Goal: Information Seeking & Learning: Learn about a topic

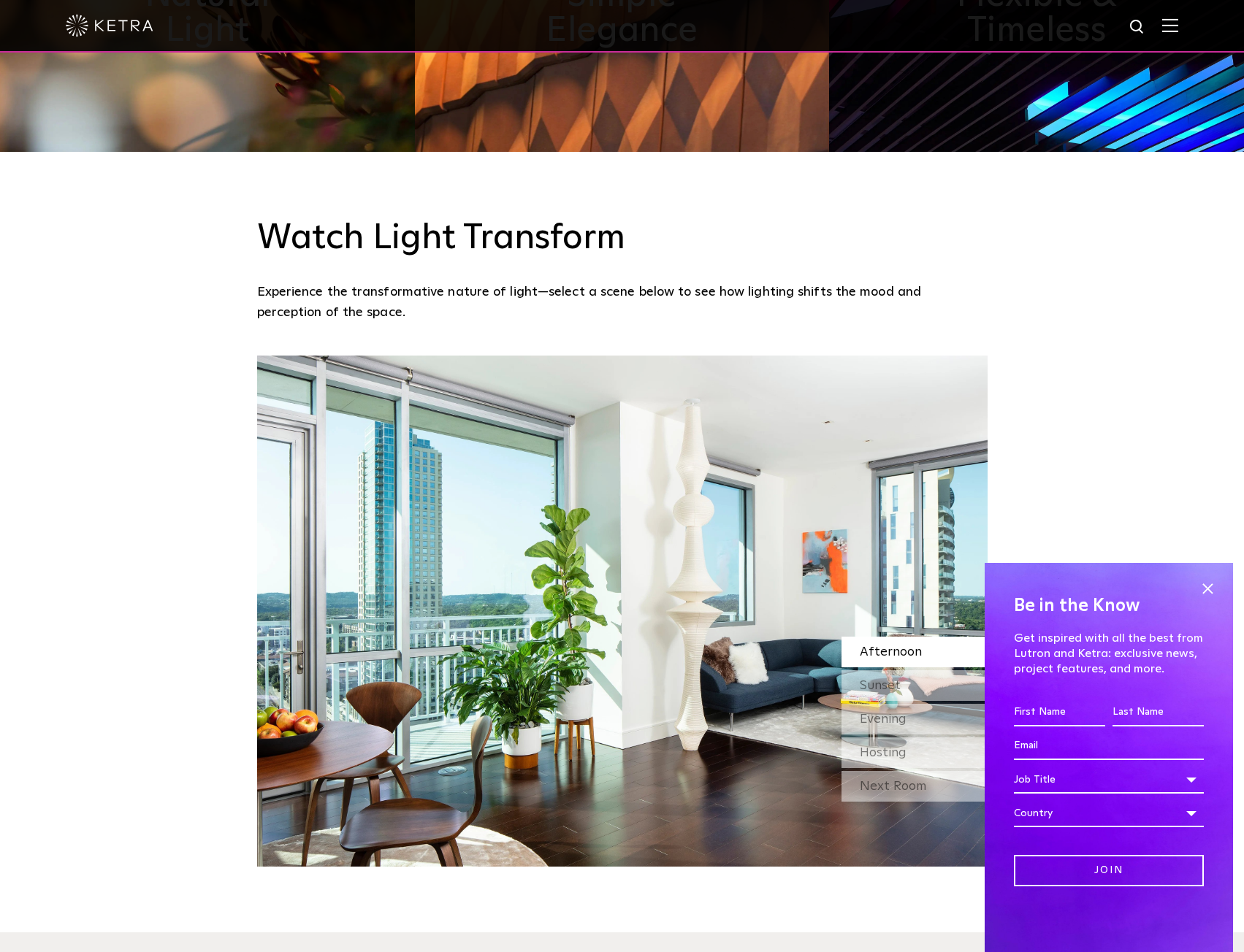
scroll to position [1607, 0]
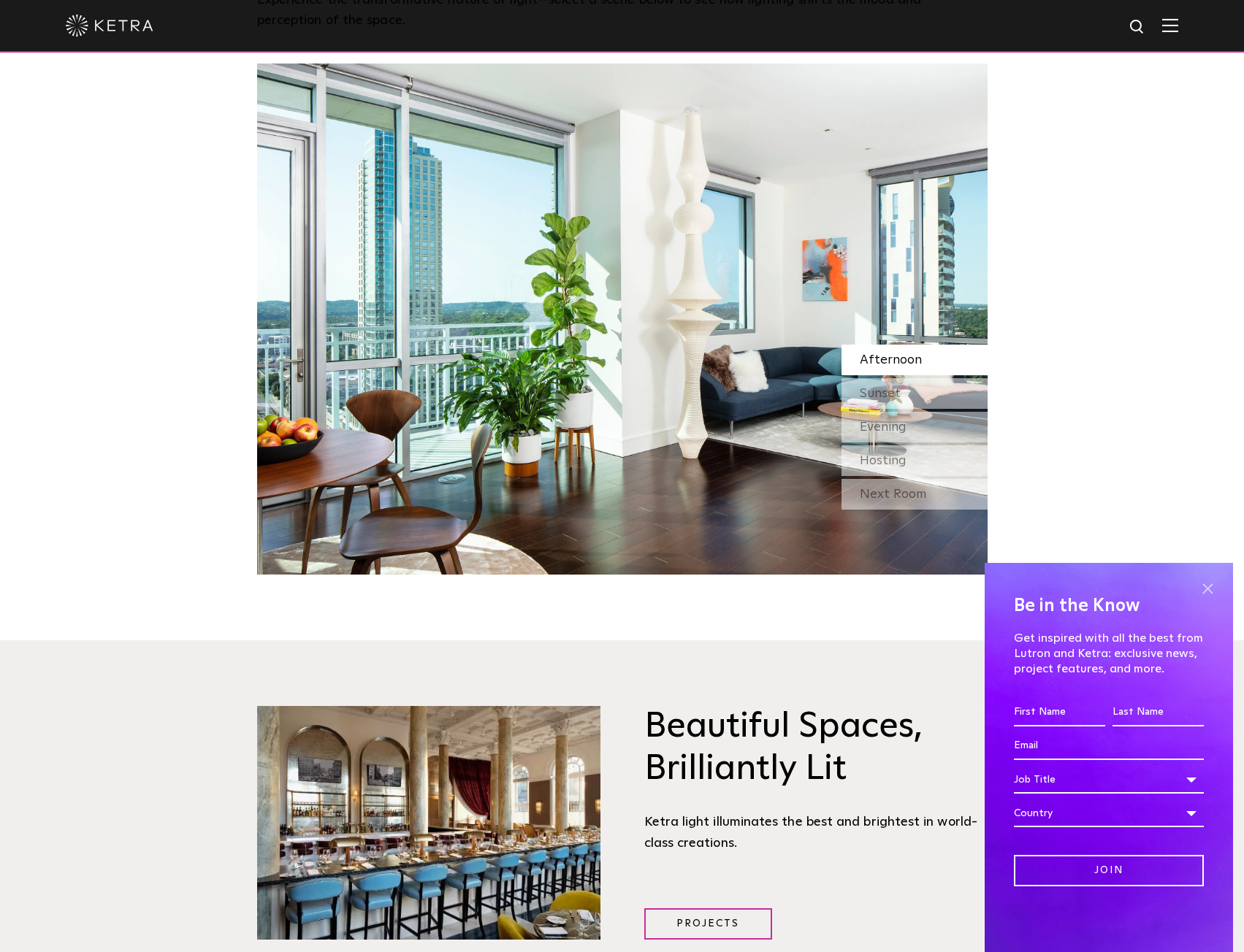
click at [1213, 589] on span at bounding box center [1207, 588] width 22 height 22
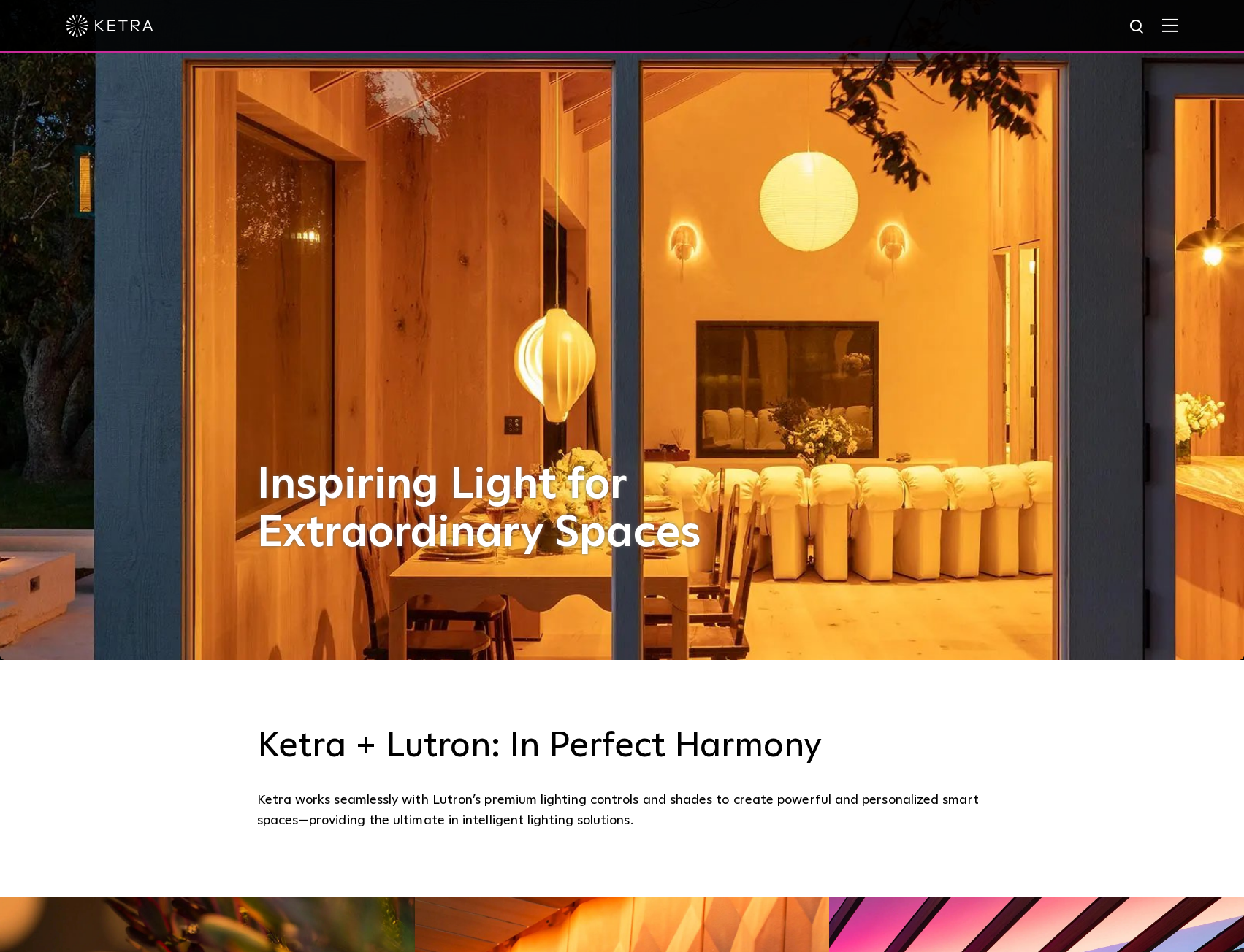
scroll to position [0, 0]
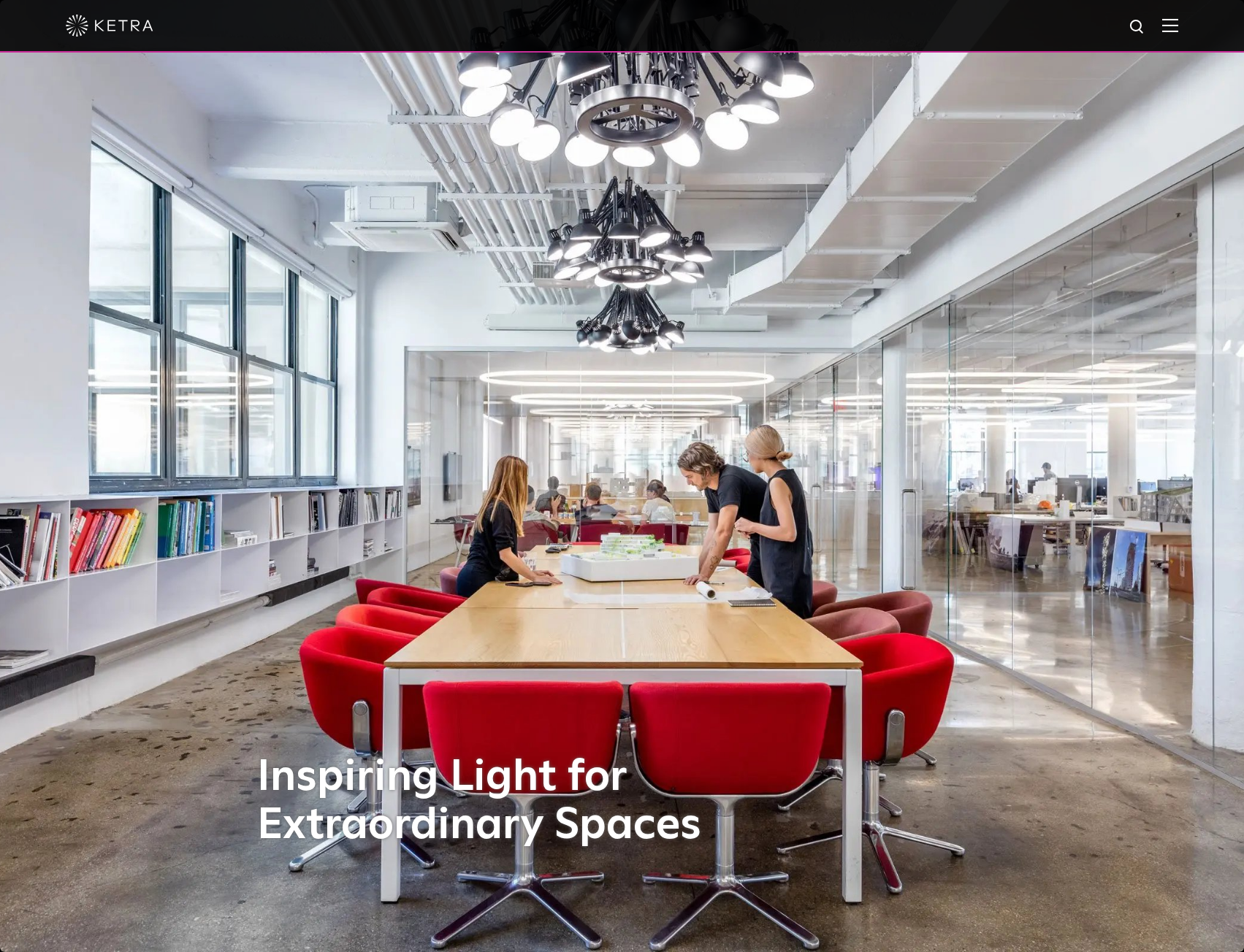
click at [1178, 29] on img at bounding box center [1170, 24] width 16 height 13
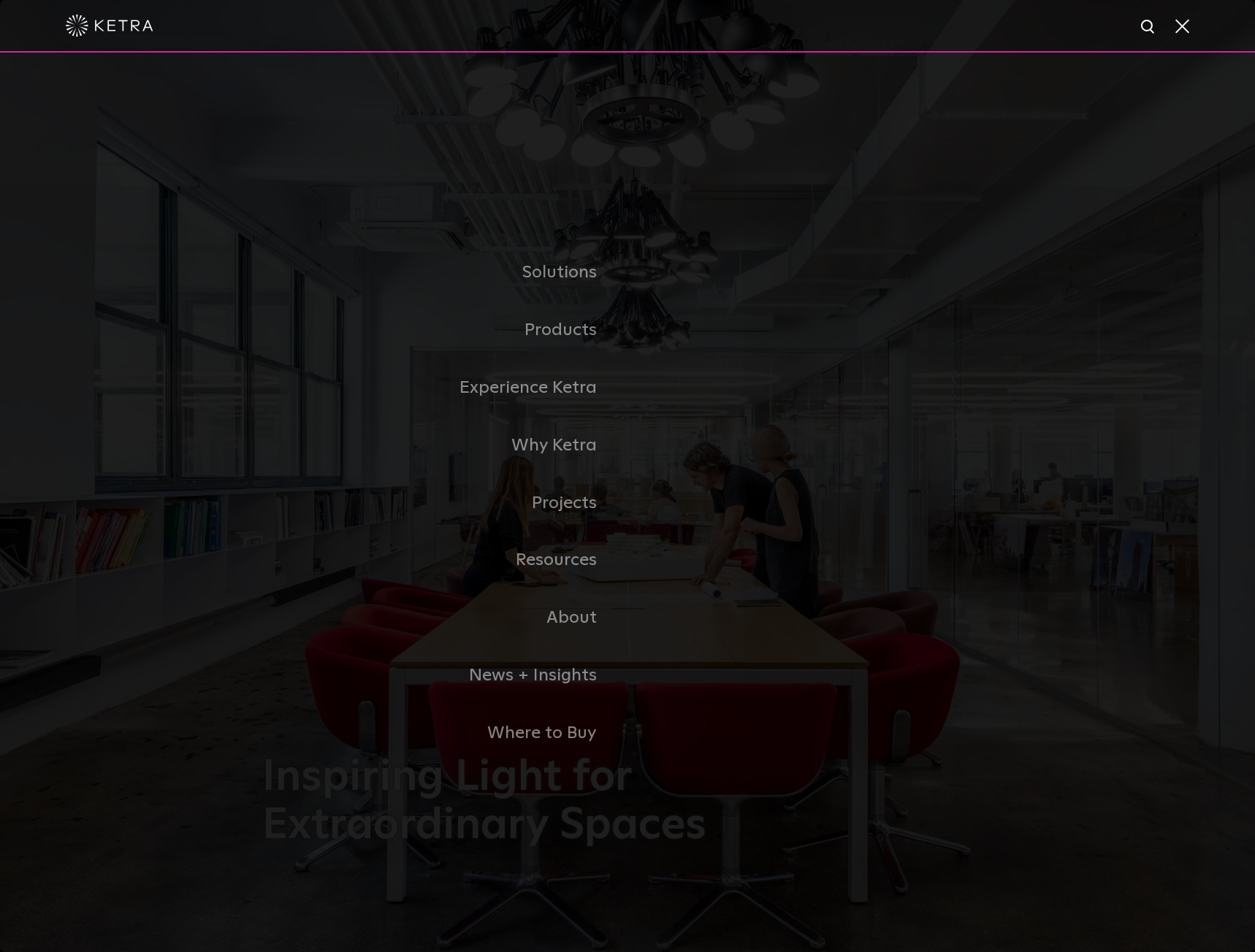
click at [1185, 26] on span at bounding box center [1181, 25] width 16 height 14
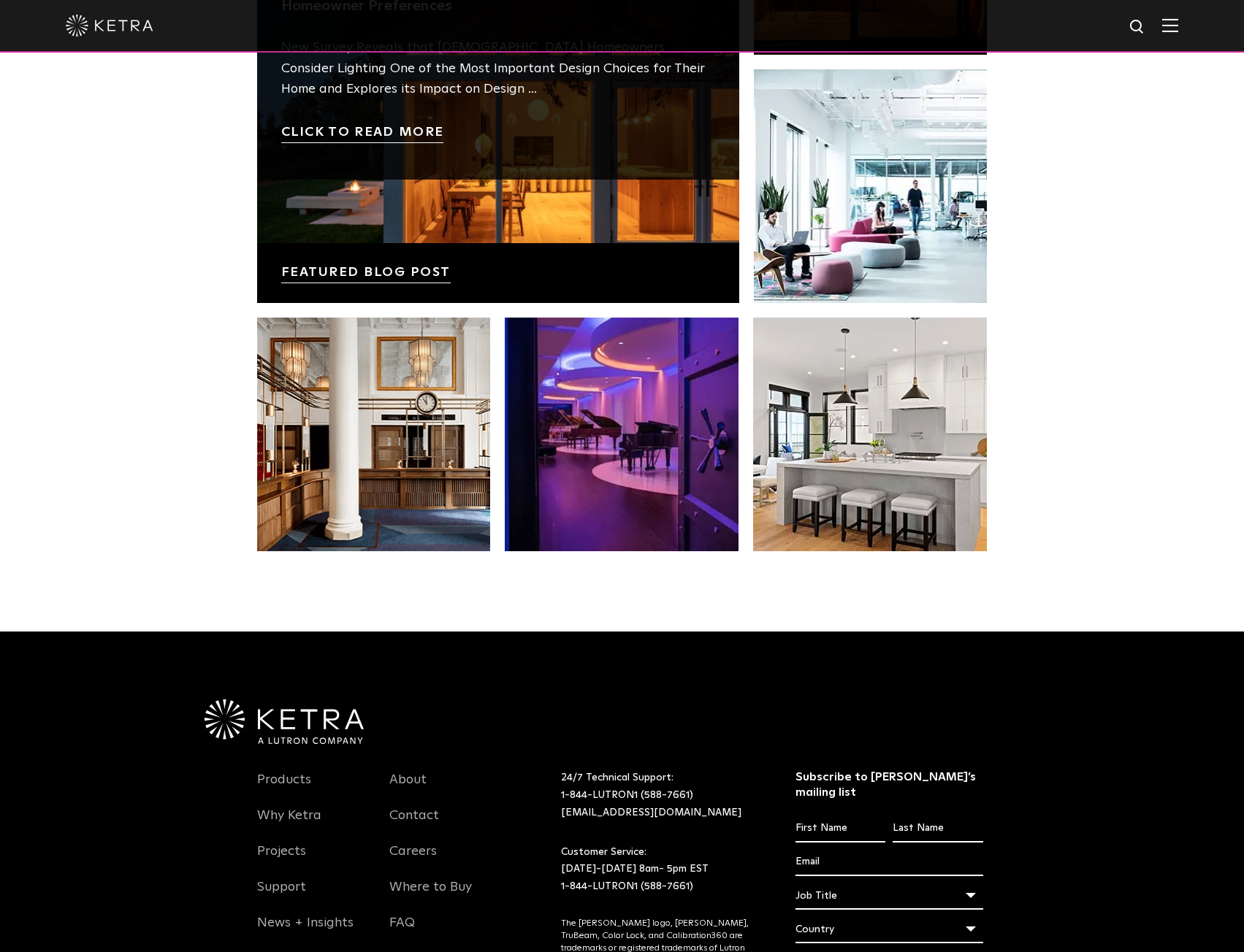
scroll to position [3067, 0]
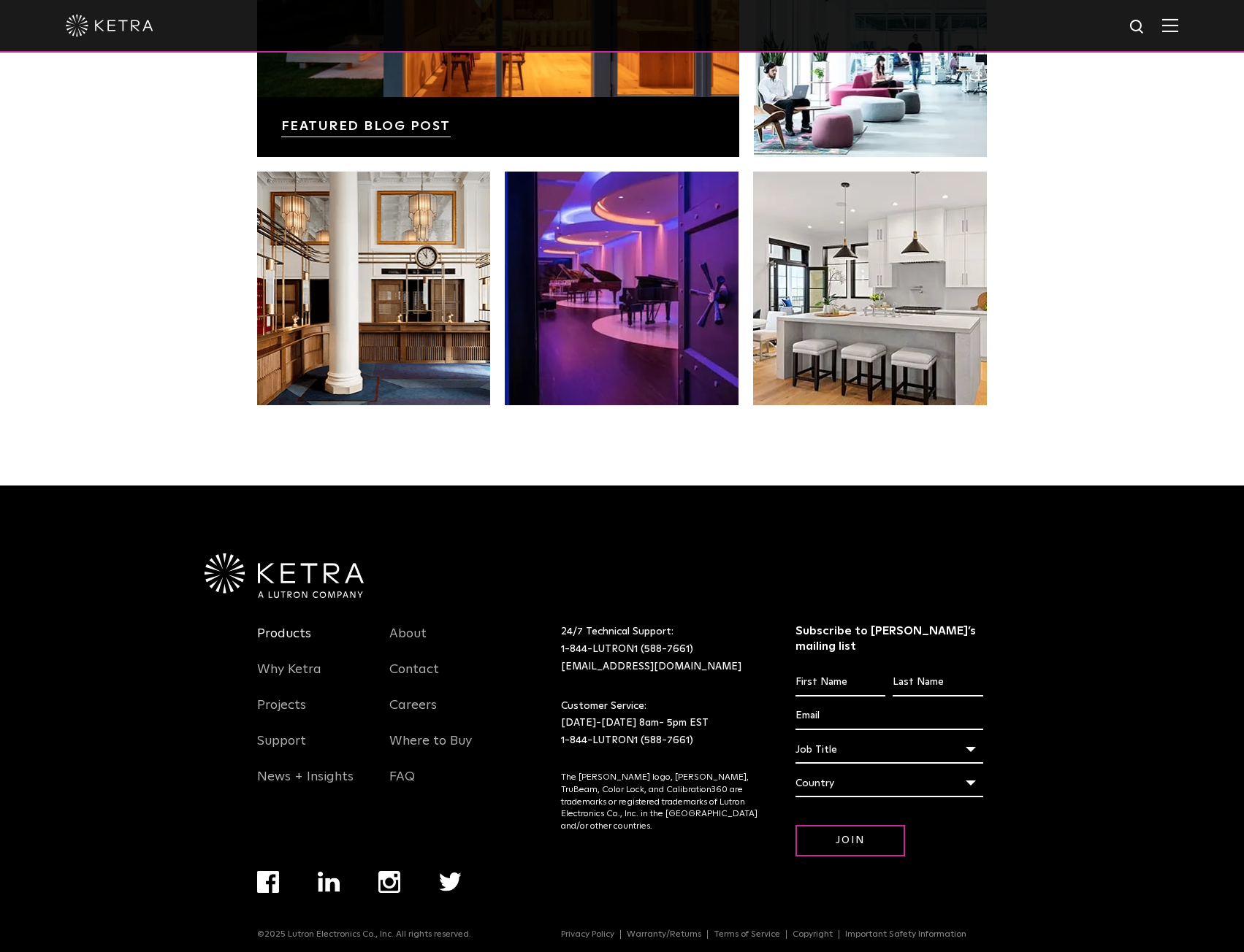
click at [284, 631] on link "Products" at bounding box center [284, 642] width 54 height 33
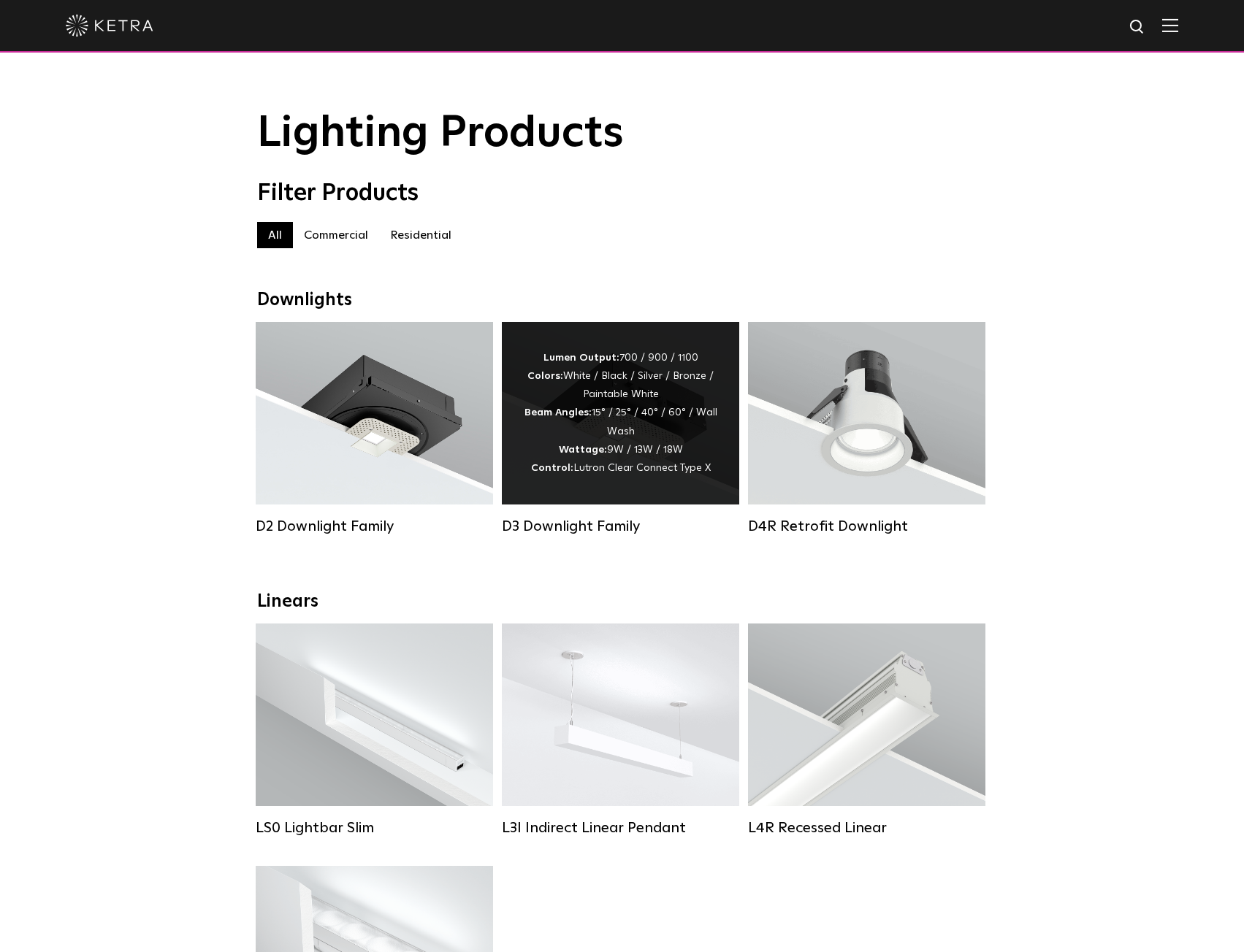
click at [612, 473] on span "Lutron Clear Connect Type X" at bounding box center [641, 468] width 137 height 10
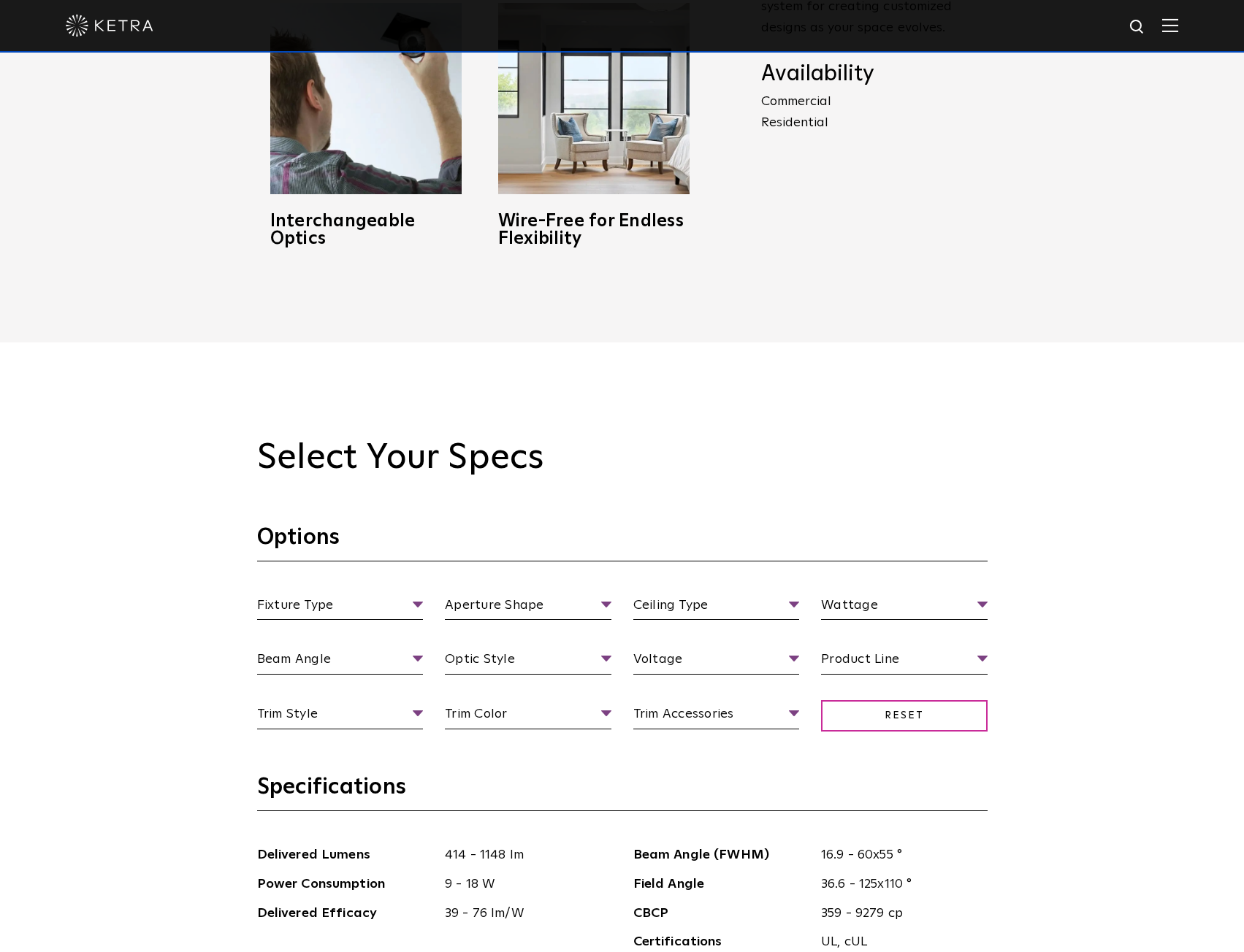
scroll to position [1388, 0]
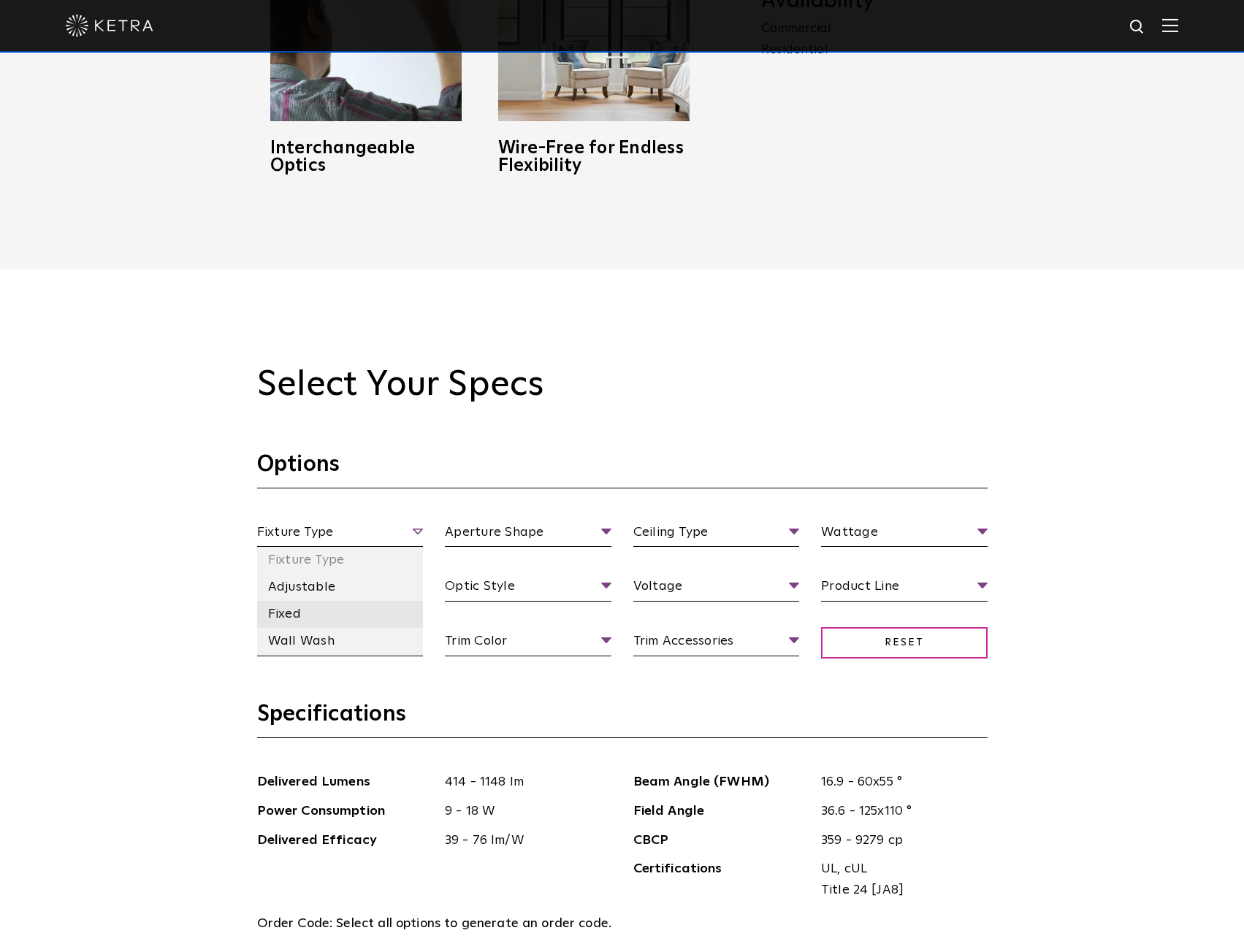
click at [311, 613] on li "Fixed" at bounding box center [340, 614] width 166 height 27
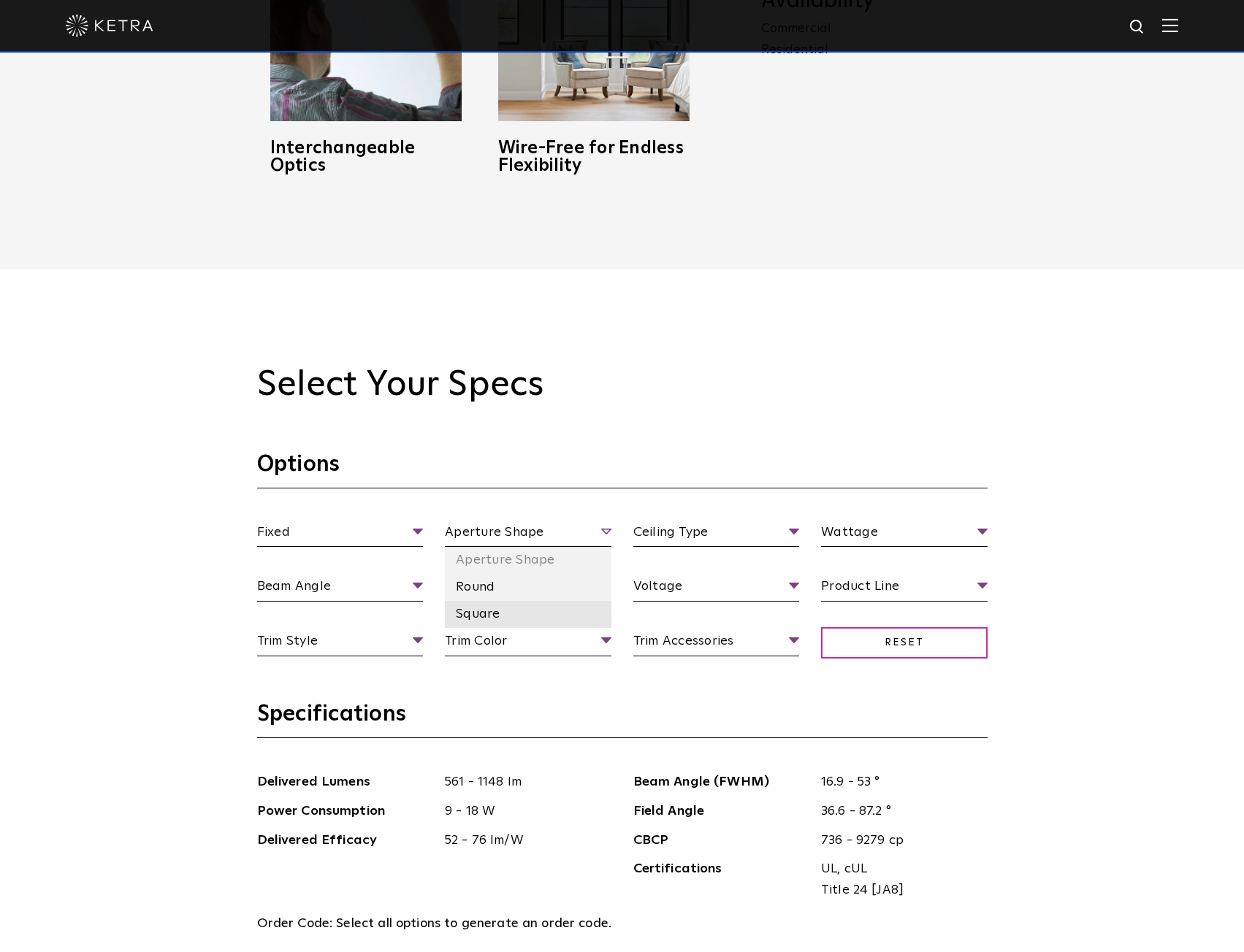
click at [487, 614] on li "Square" at bounding box center [527, 614] width 166 height 27
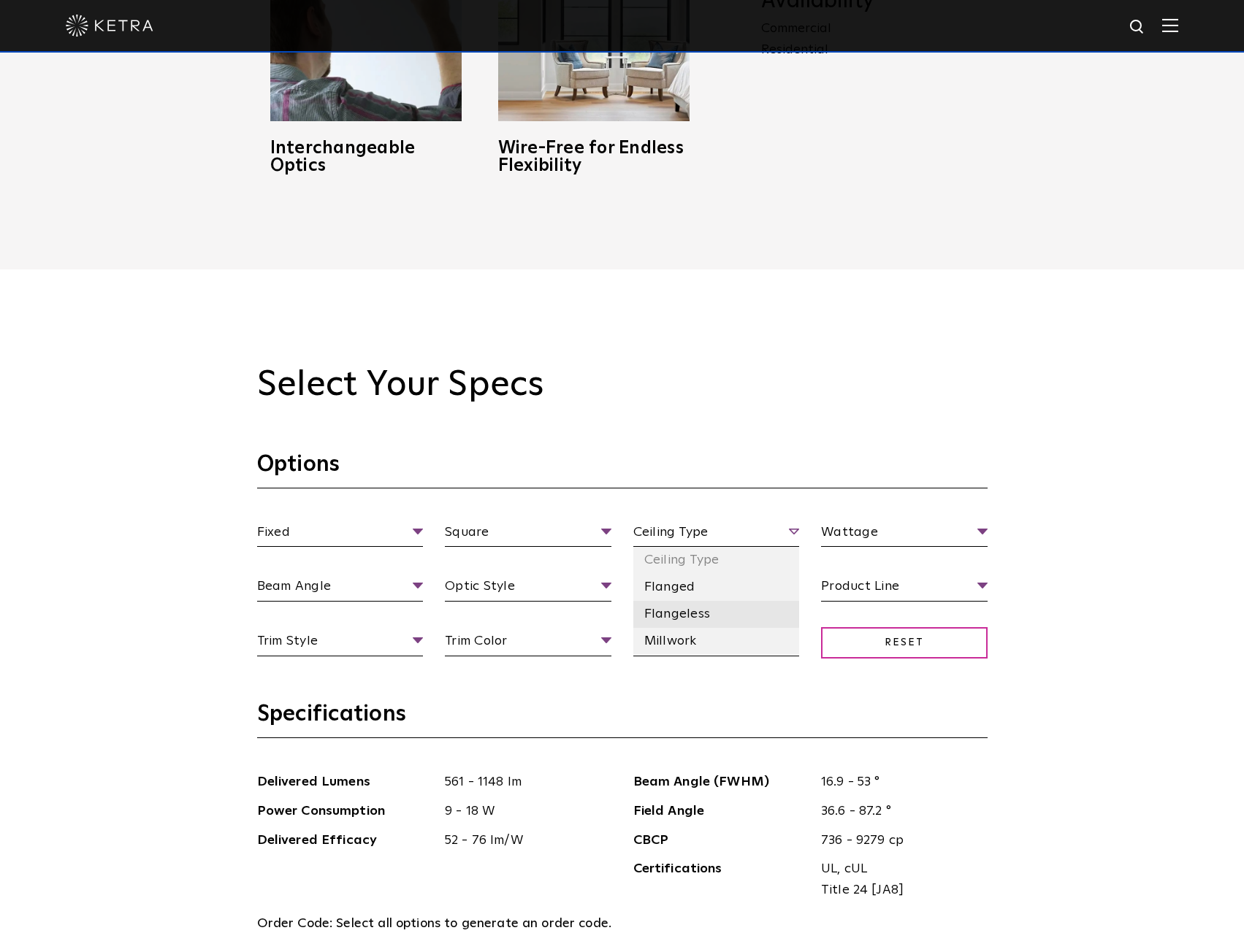
click at [717, 619] on li "Flangeless" at bounding box center [716, 614] width 166 height 27
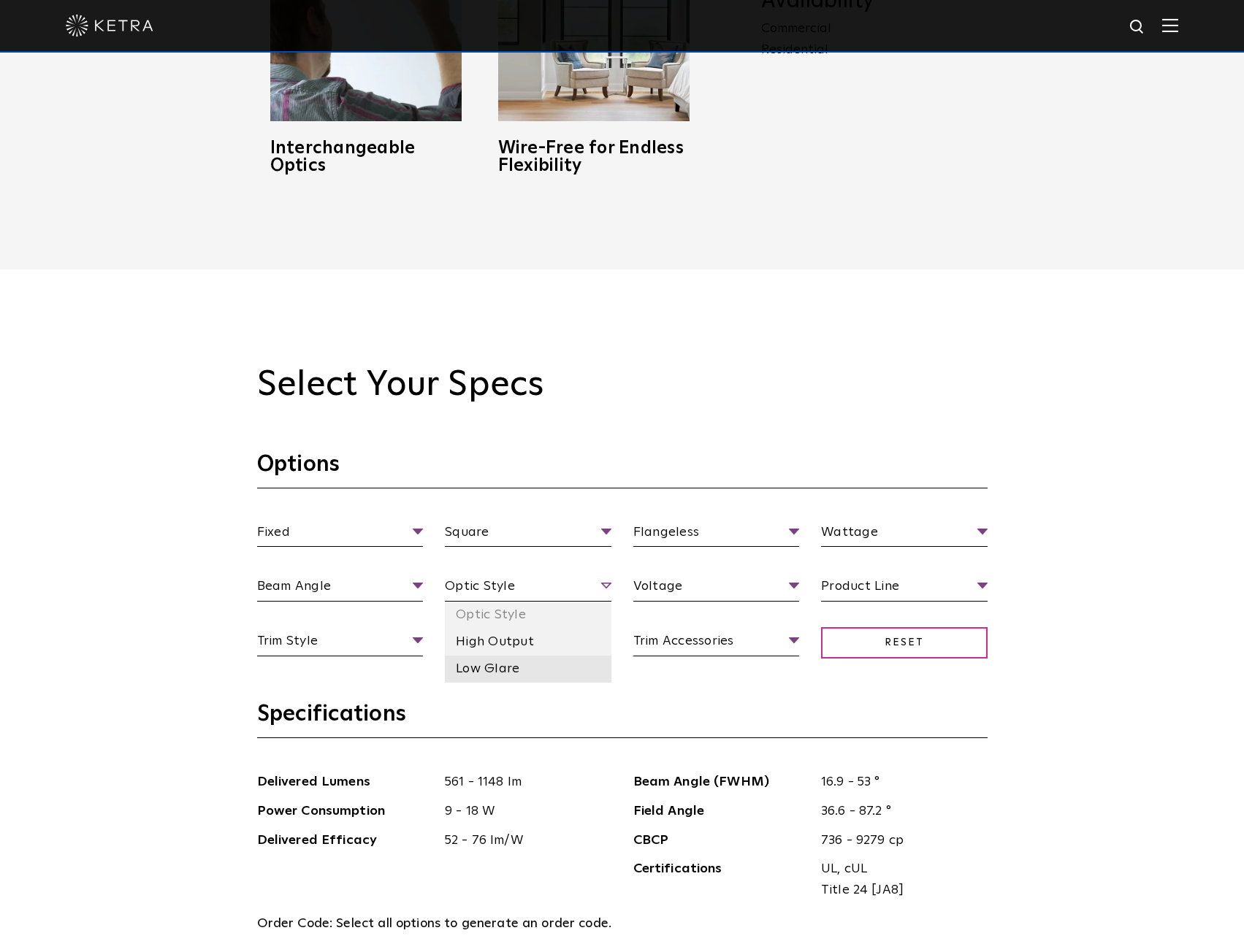
click at [519, 670] on li "Low Glare" at bounding box center [527, 669] width 166 height 27
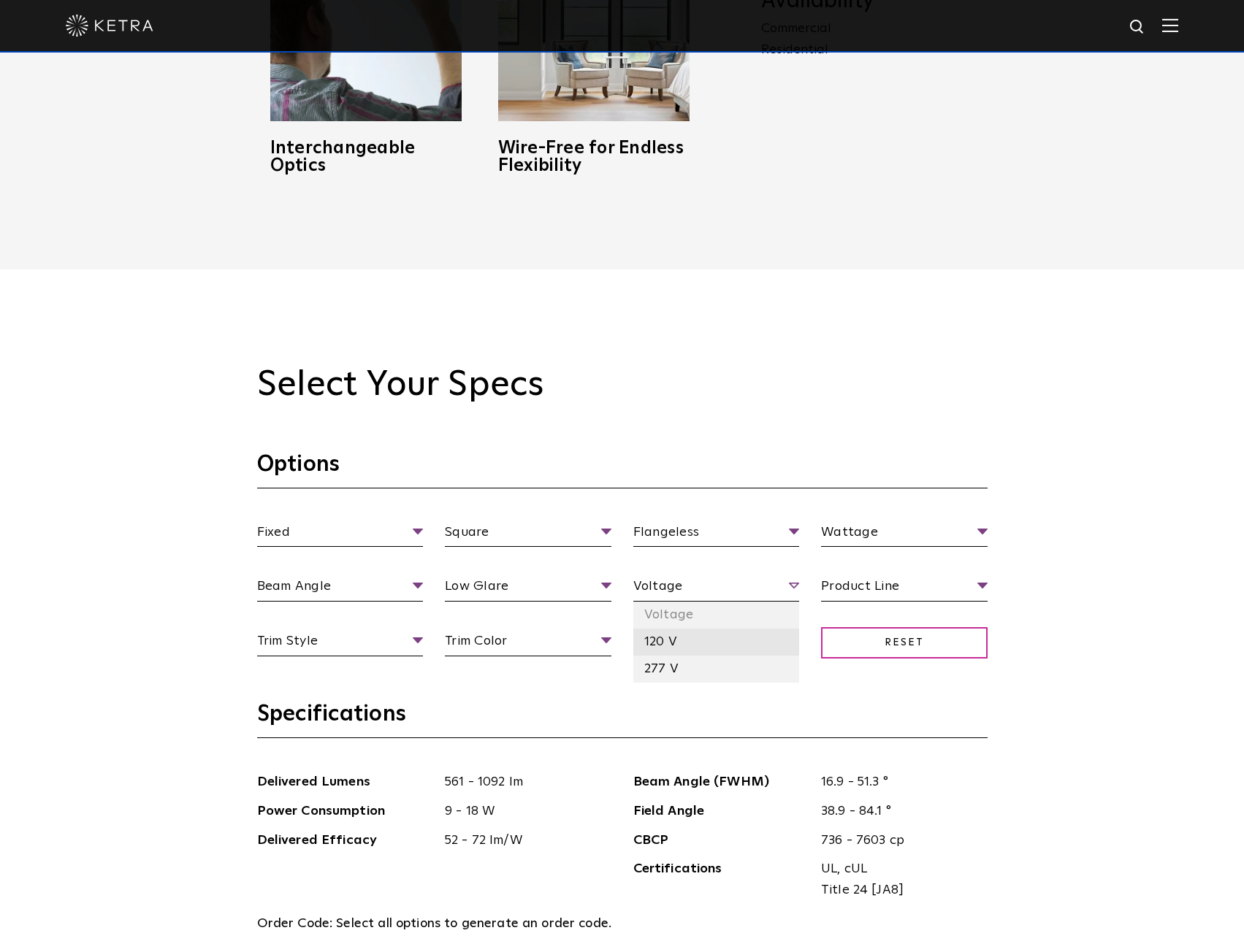
click at [686, 639] on li "120 V" at bounding box center [716, 642] width 166 height 27
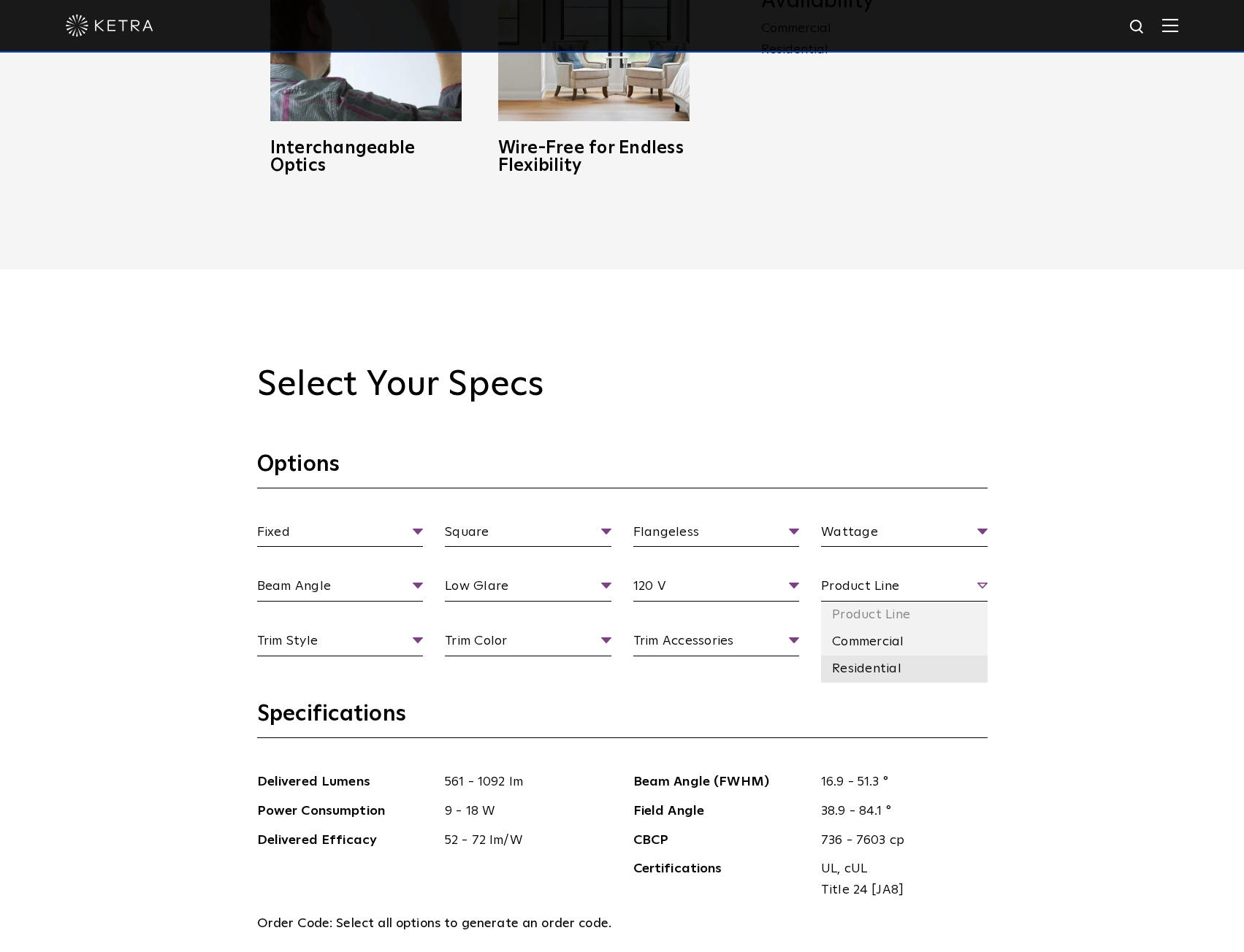
click at [893, 670] on li "Residential" at bounding box center [904, 669] width 166 height 27
click at [889, 595] on li "13 Watt" at bounding box center [904, 587] width 166 height 27
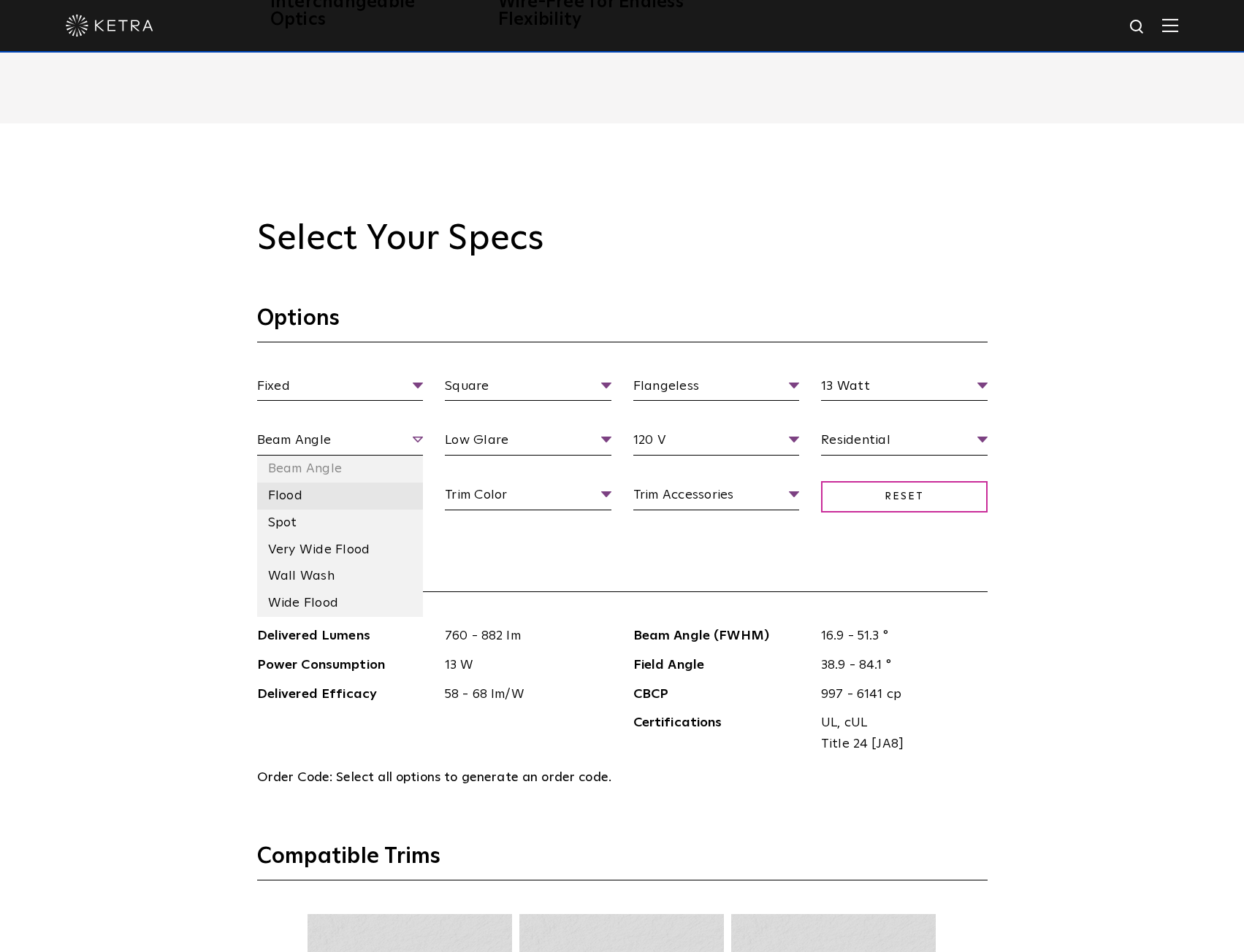
click at [338, 499] on li "Flood" at bounding box center [340, 496] width 166 height 27
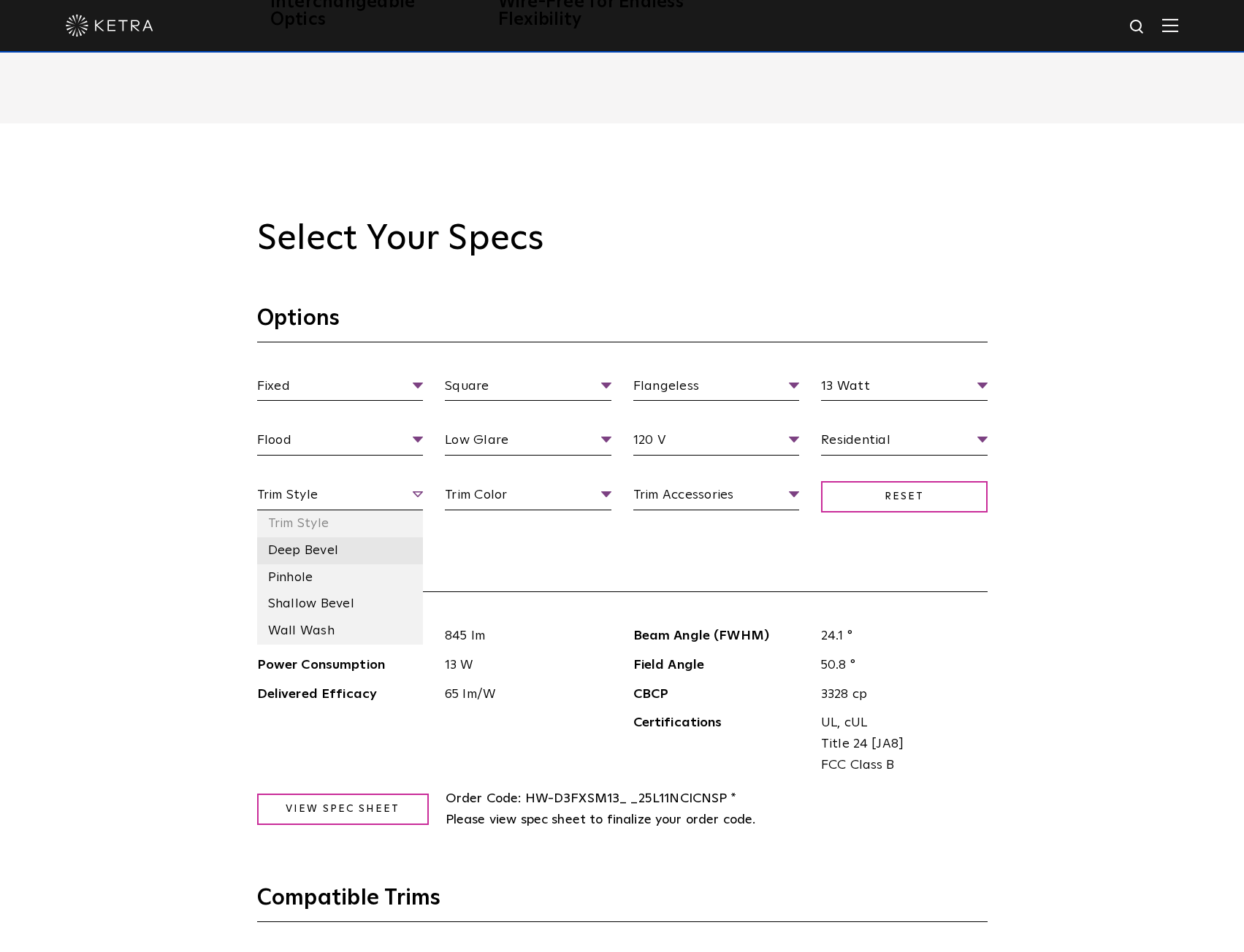
click at [373, 550] on li "Deep Bevel" at bounding box center [340, 551] width 166 height 27
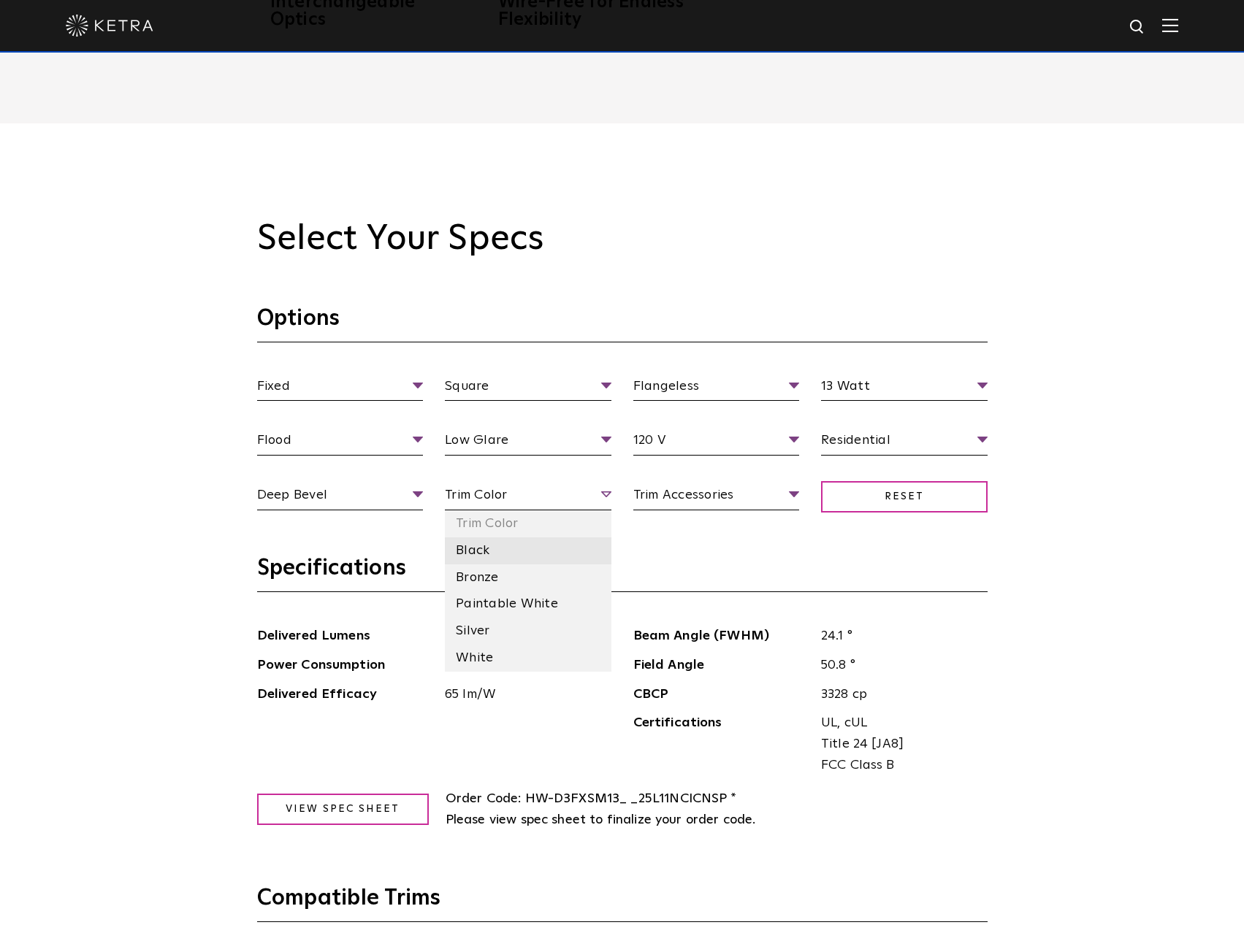
click at [526, 553] on li "Black" at bounding box center [527, 551] width 166 height 27
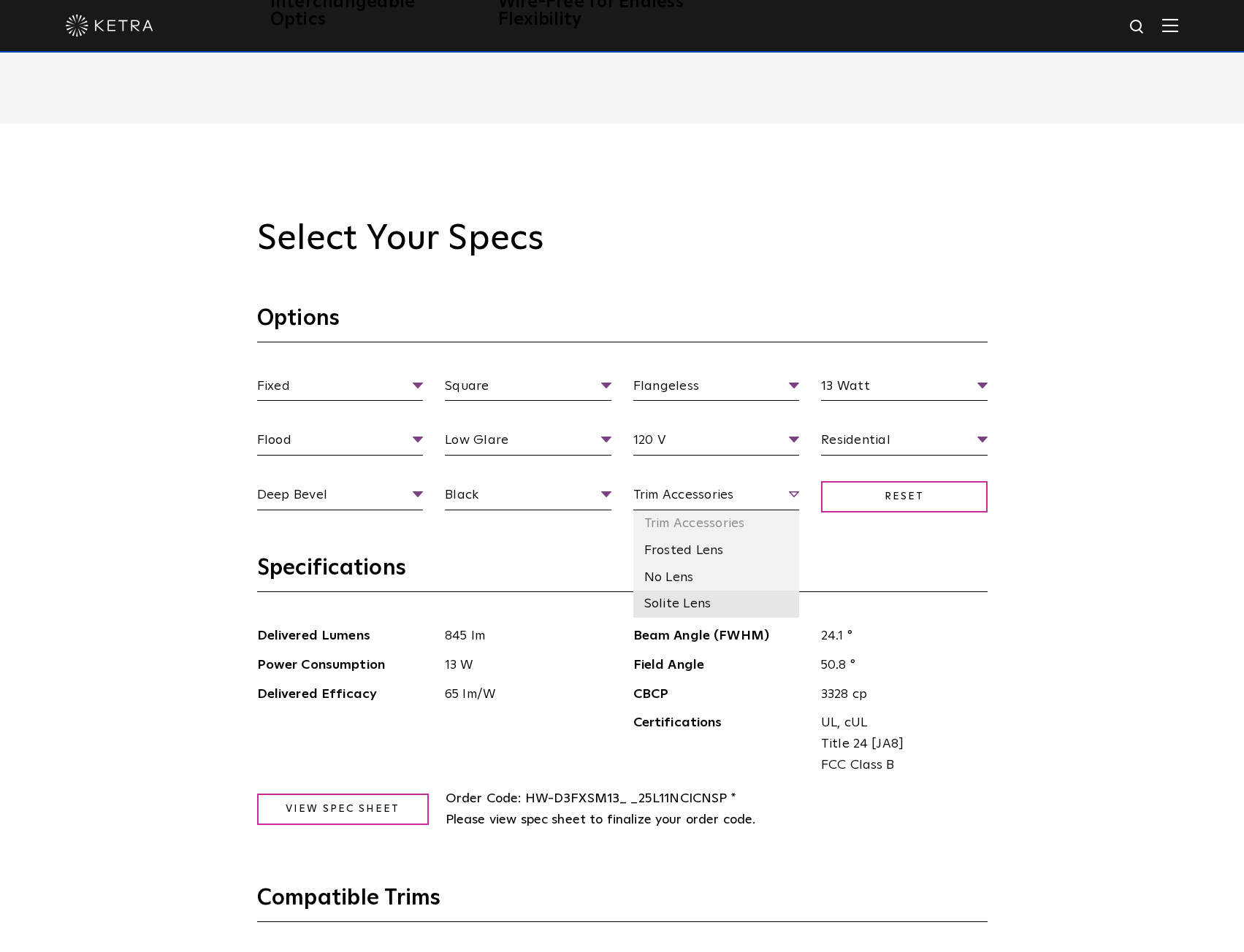
click at [705, 609] on li "Solite Lens" at bounding box center [716, 604] width 166 height 27
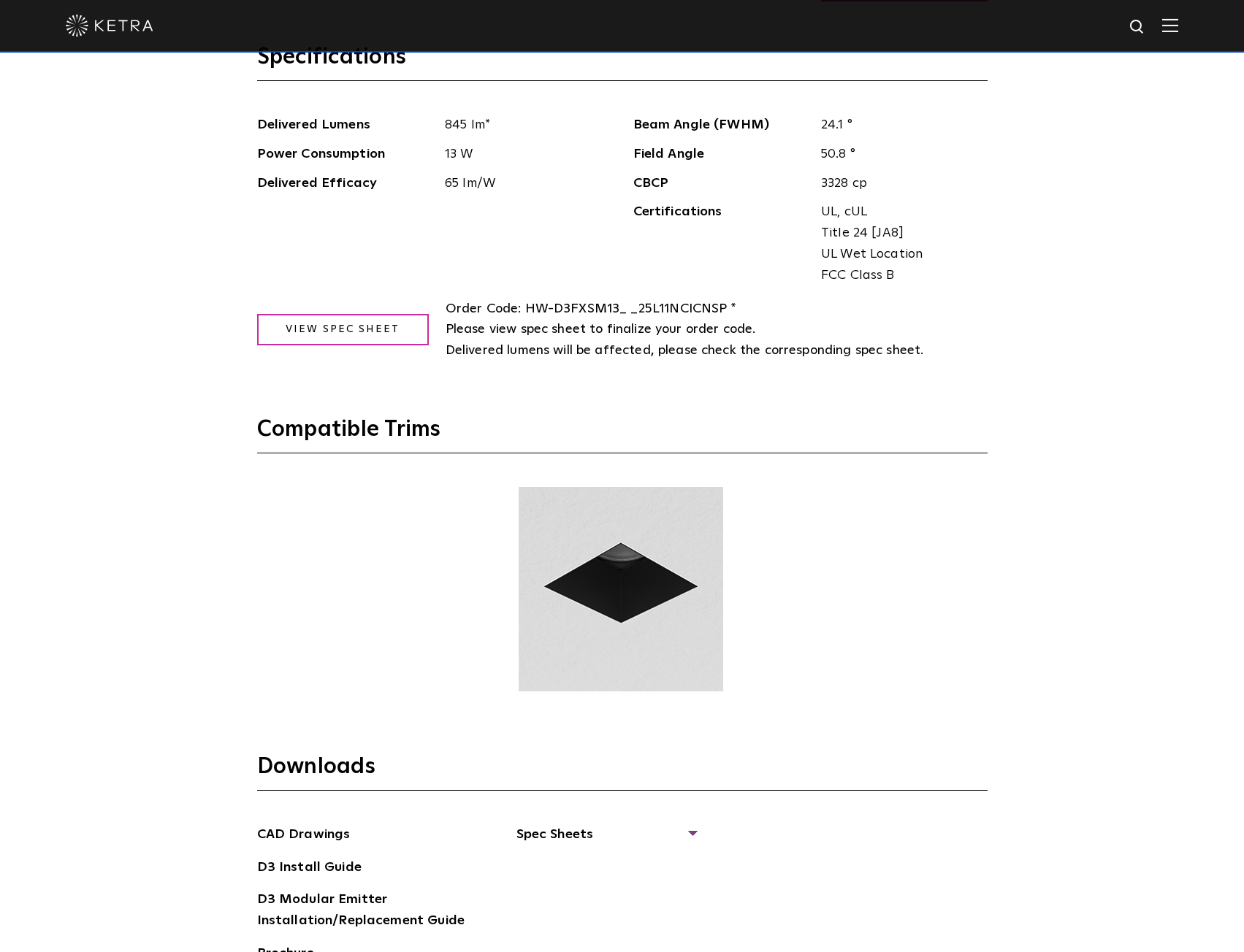
scroll to position [1971, 0]
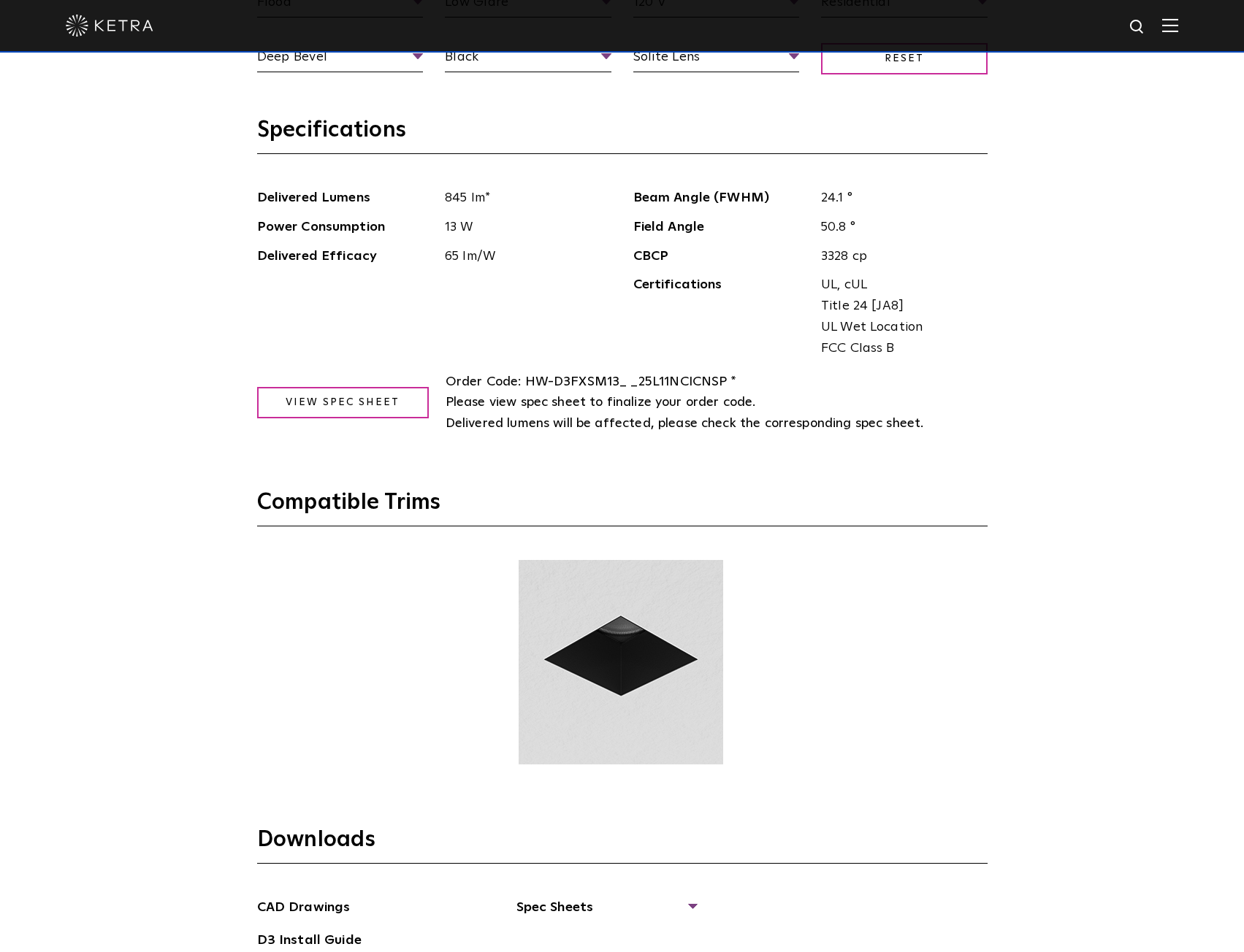
click at [620, 656] on img at bounding box center [621, 663] width 209 height 205
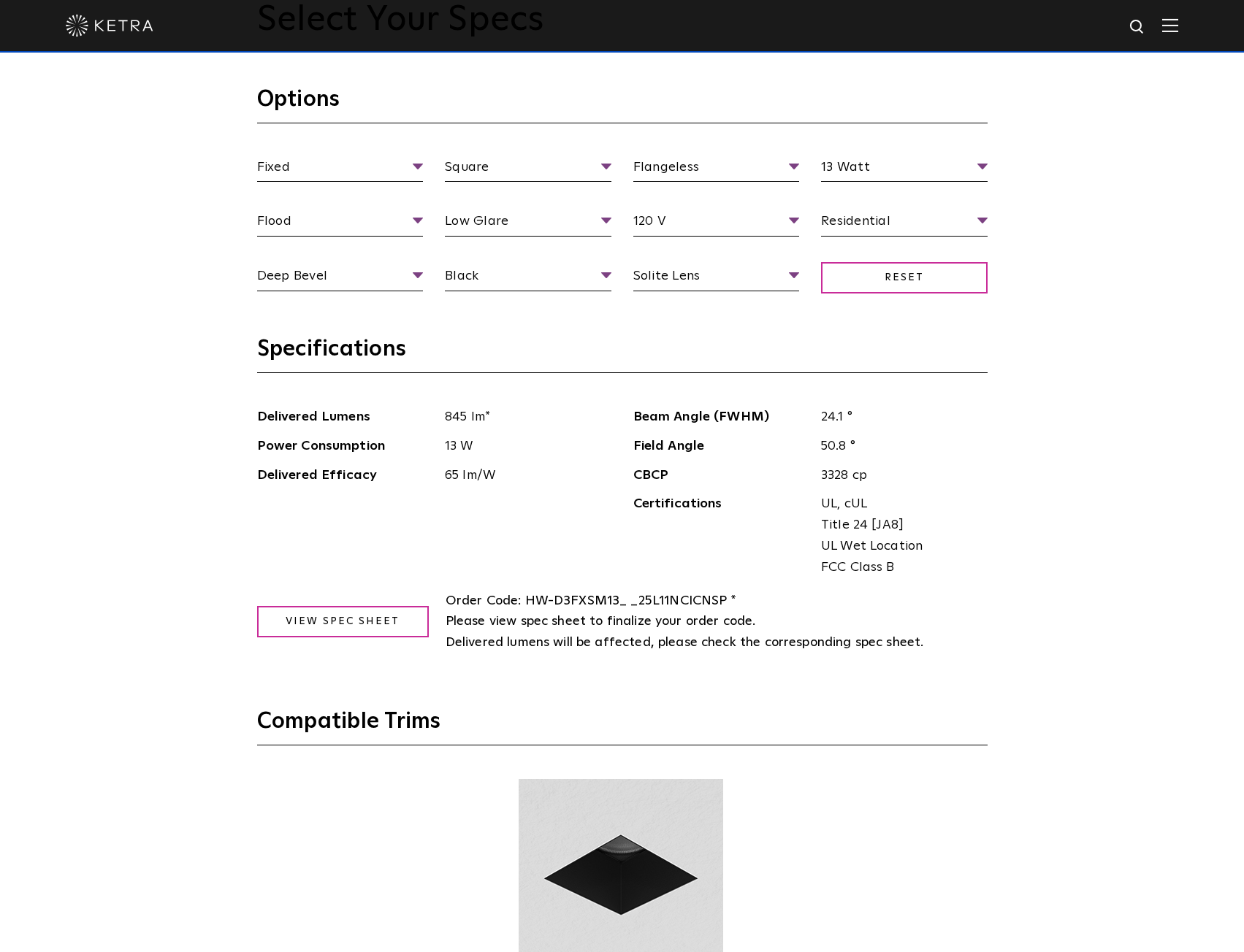
scroll to position [1679, 0]
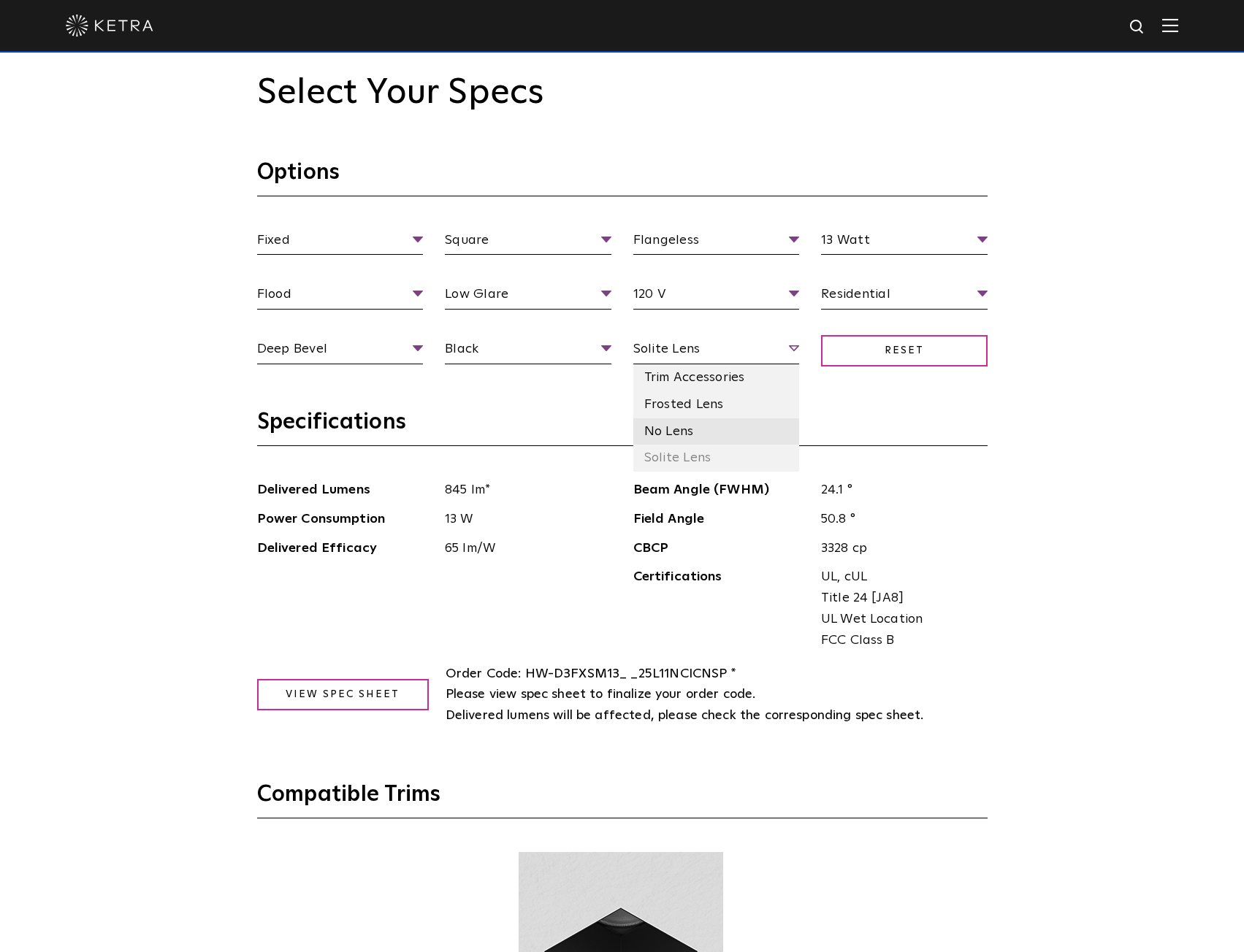
click at [682, 431] on li "No Lens" at bounding box center [716, 432] width 166 height 27
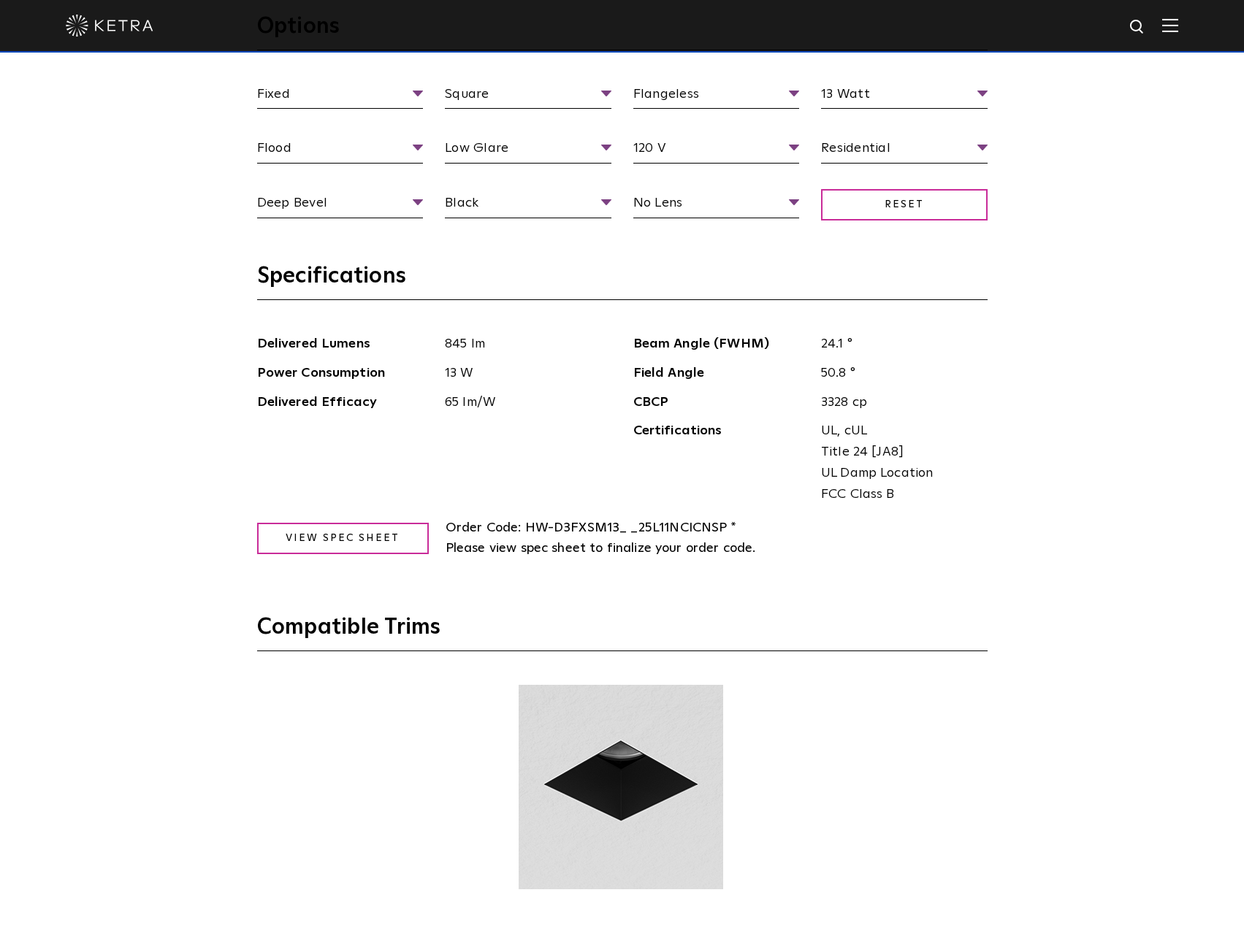
scroll to position [1752, 0]
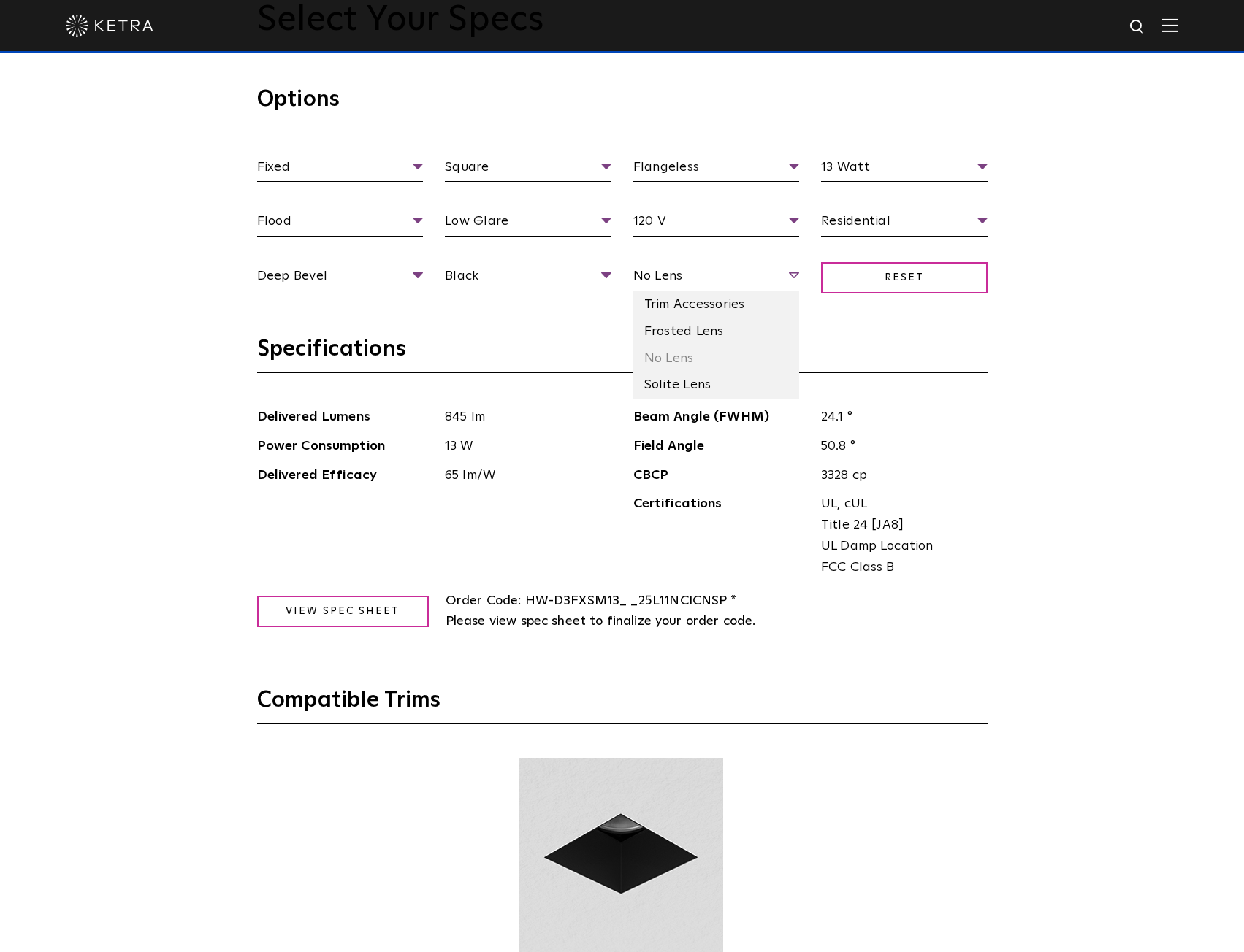
click at [700, 280] on span "No Lens" at bounding box center [716, 278] width 166 height 25
click at [693, 332] on li "Frosted Lens" at bounding box center [716, 332] width 166 height 27
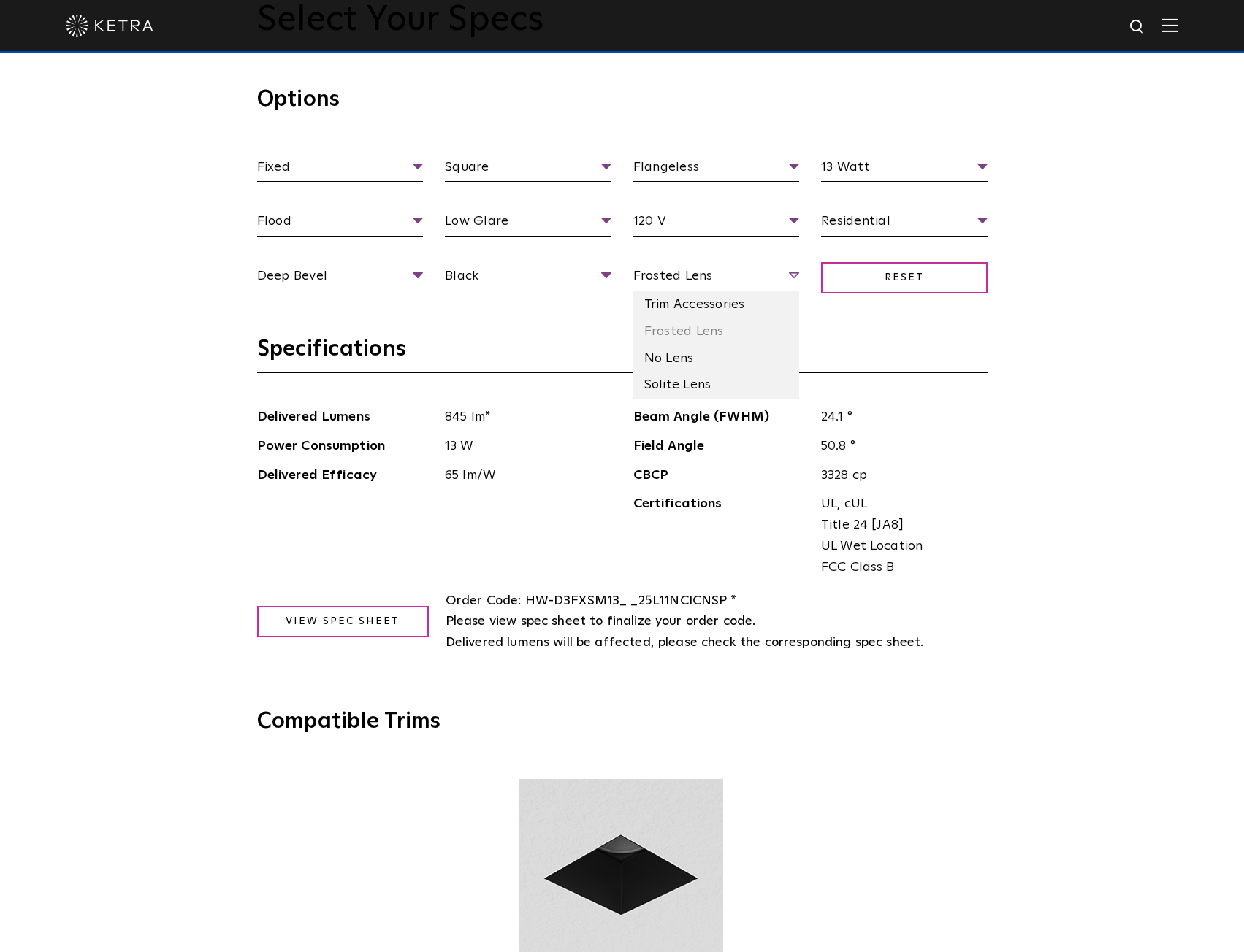
click at [712, 274] on span "Frosted Lens" at bounding box center [716, 278] width 166 height 25
click at [693, 385] on li "Solite Lens" at bounding box center [716, 385] width 166 height 27
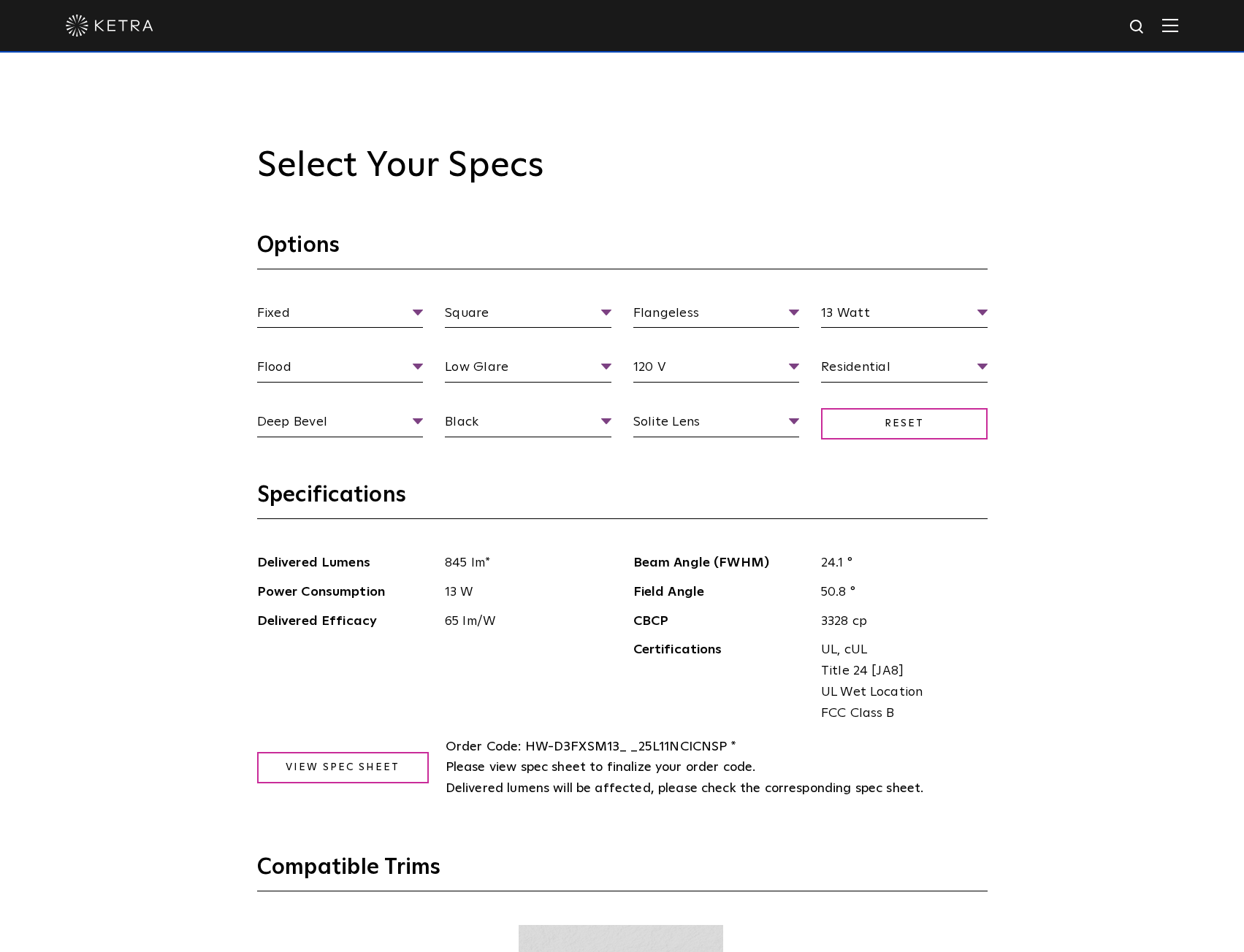
scroll to position [1534, 0]
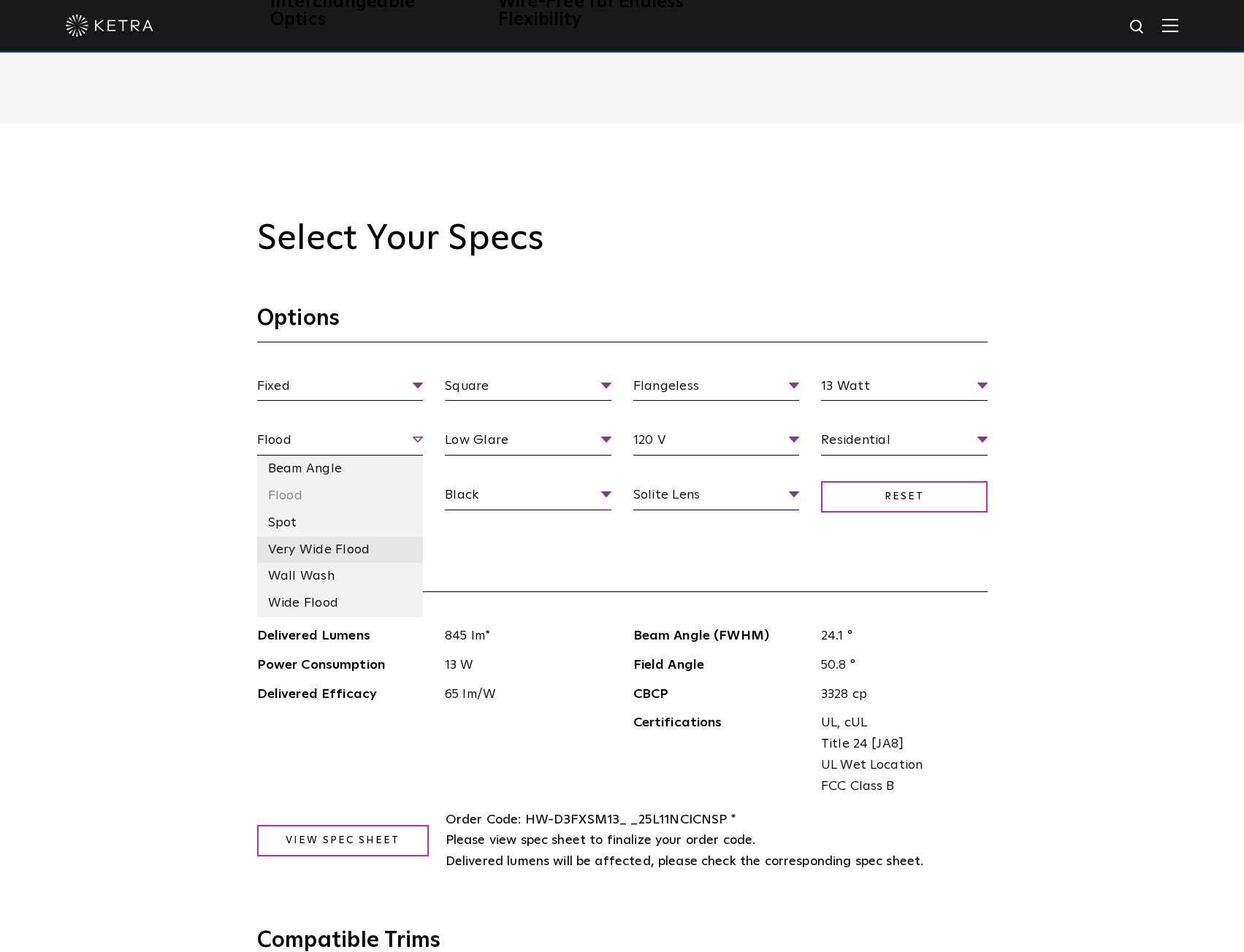
click at [332, 554] on li "Very Wide Flood" at bounding box center [340, 551] width 166 height 27
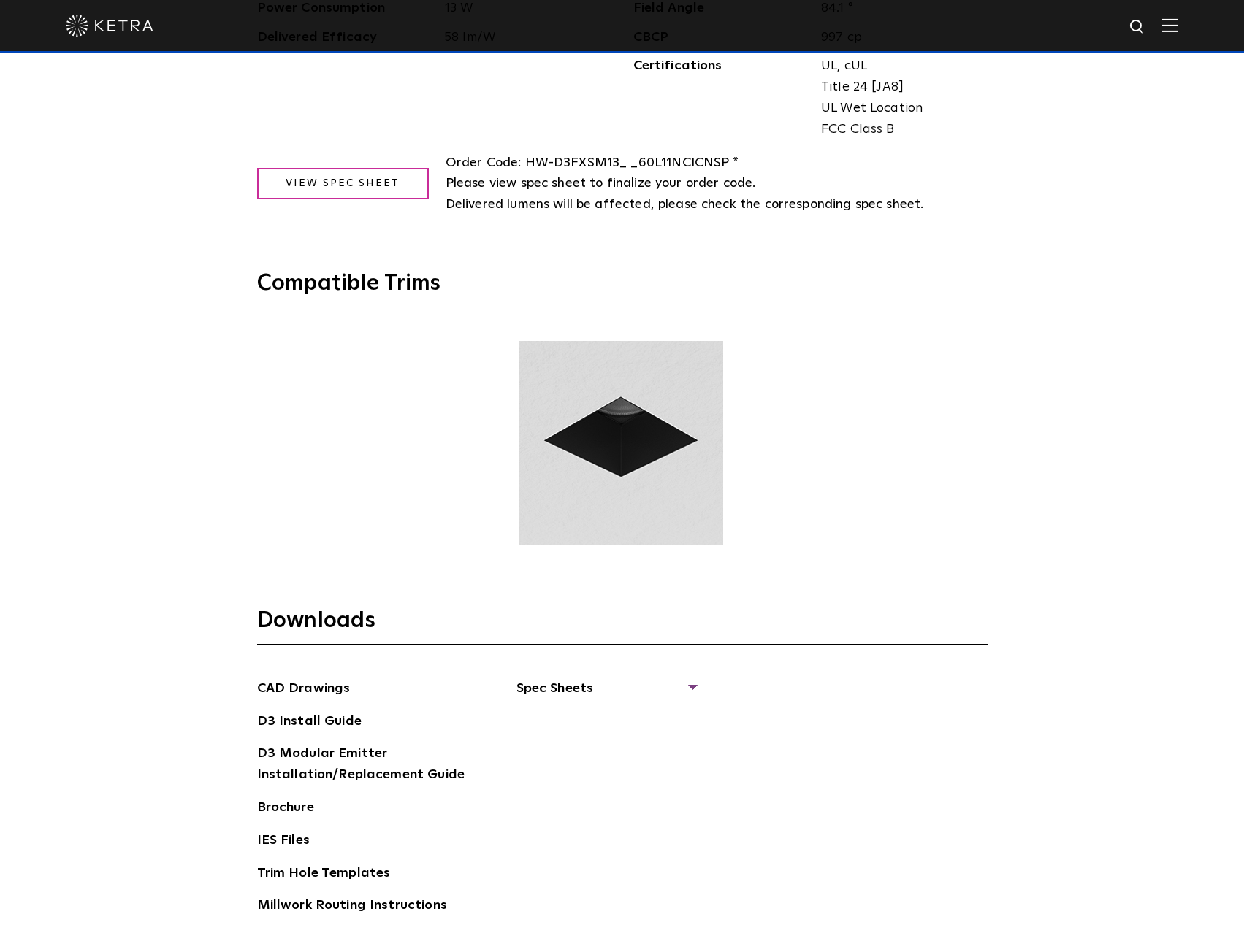
scroll to position [2118, 0]
